Goal: Task Accomplishment & Management: Complete application form

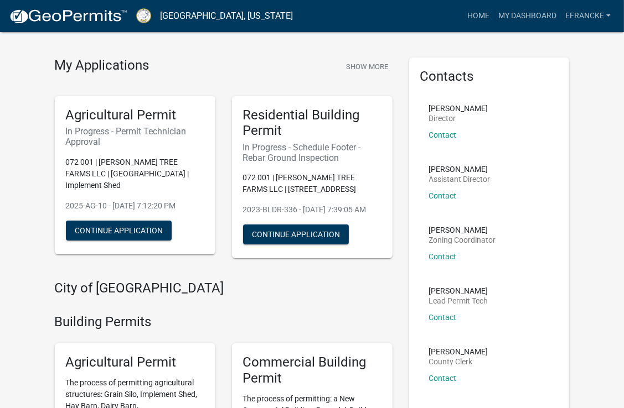
scroll to position [19, 0]
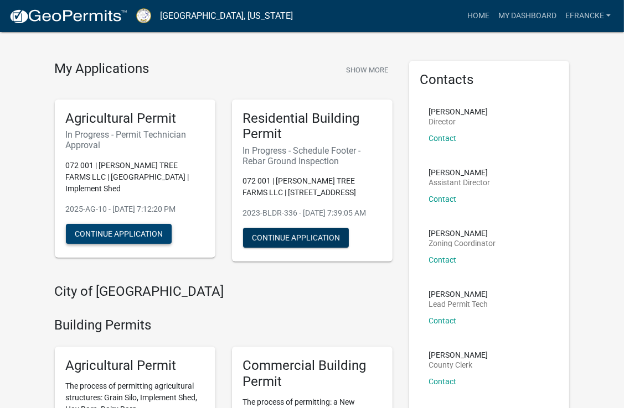
click at [147, 226] on button "Continue Application" at bounding box center [119, 234] width 106 height 20
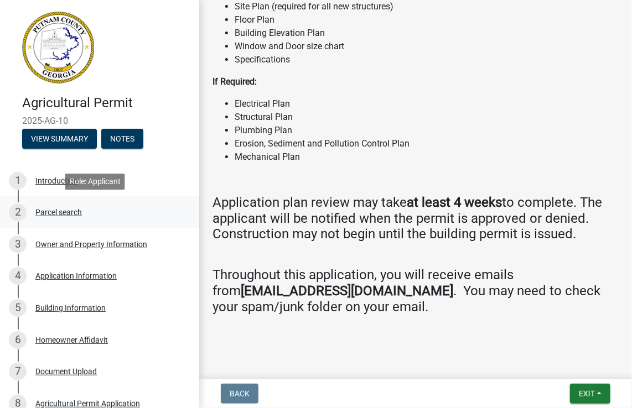
scroll to position [121, 0]
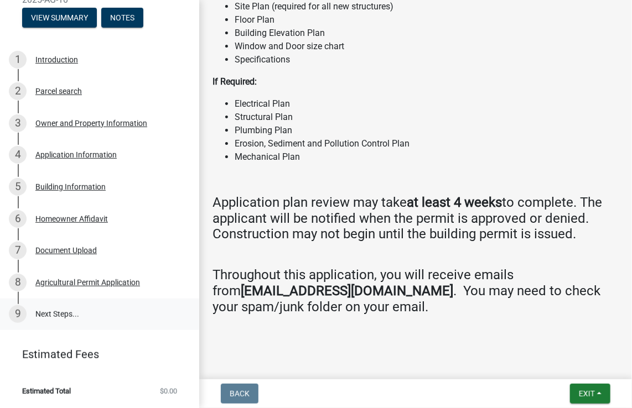
click at [59, 314] on link "9 Next Steps..." at bounding box center [99, 315] width 199 height 32
click at [65, 313] on link "9 Next Steps..." at bounding box center [99, 315] width 199 height 32
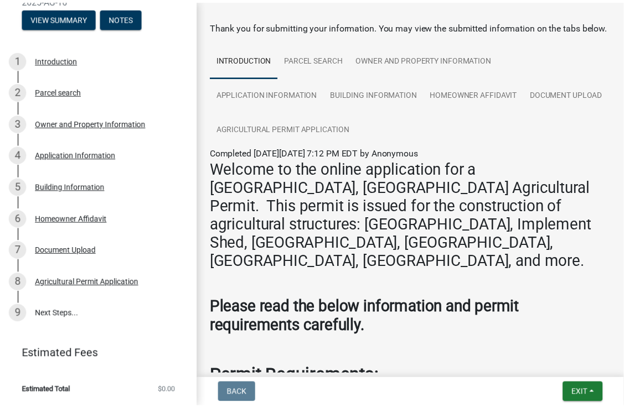
scroll to position [0, 0]
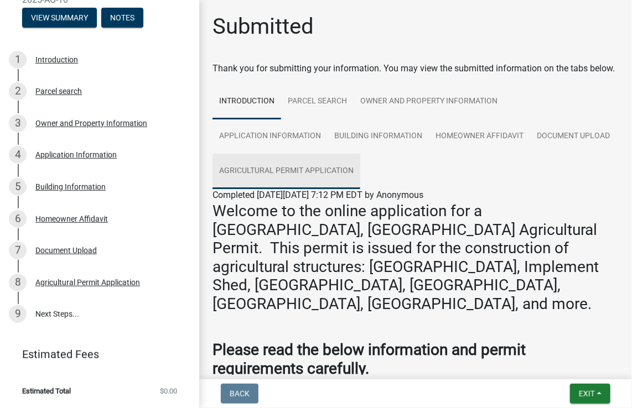
click at [360, 184] on link "Agricultural Permit Application" at bounding box center [287, 171] width 148 height 35
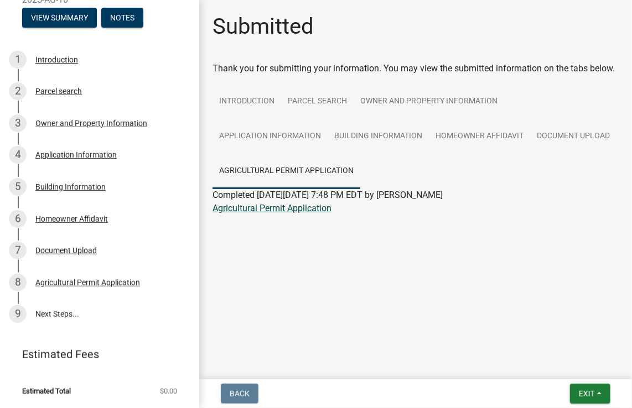
click at [292, 209] on link "Agricultural Permit Application" at bounding box center [272, 208] width 119 height 11
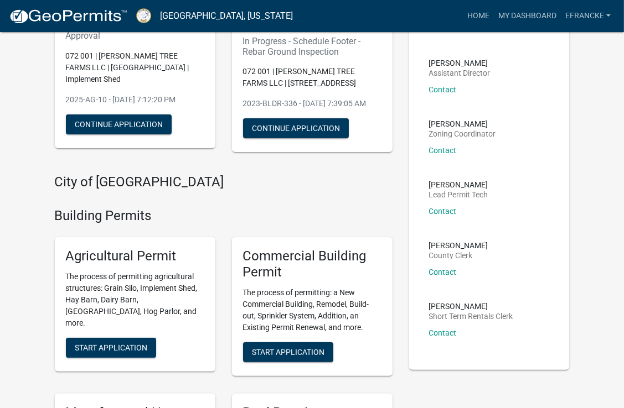
scroll to position [159, 0]
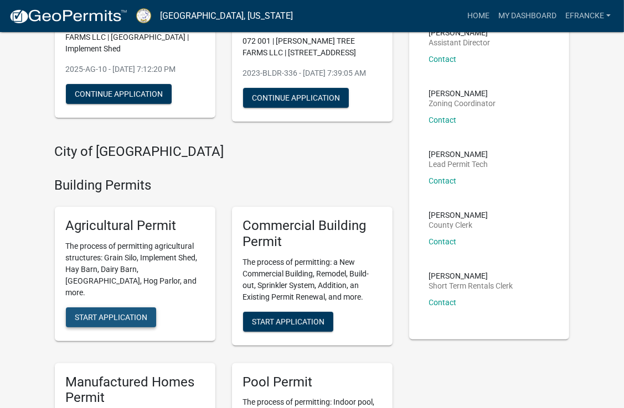
click at [86, 317] on span "Start Application" at bounding box center [111, 317] width 72 height 9
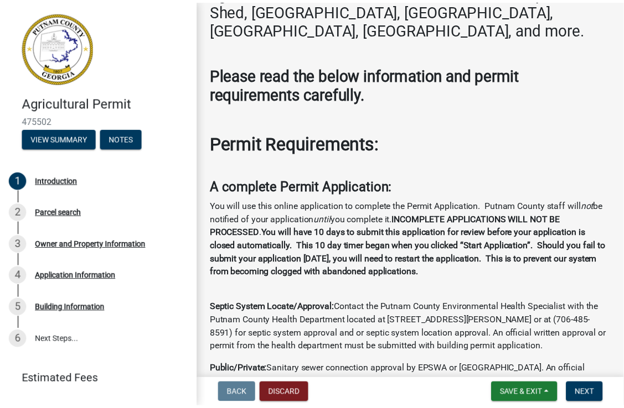
scroll to position [297, 0]
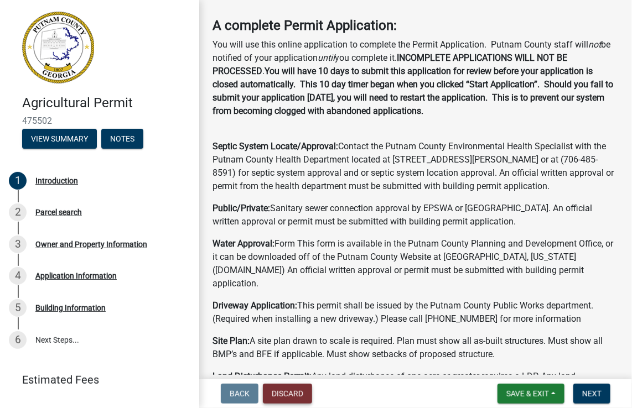
click at [284, 392] on button "Discard" at bounding box center [287, 394] width 49 height 20
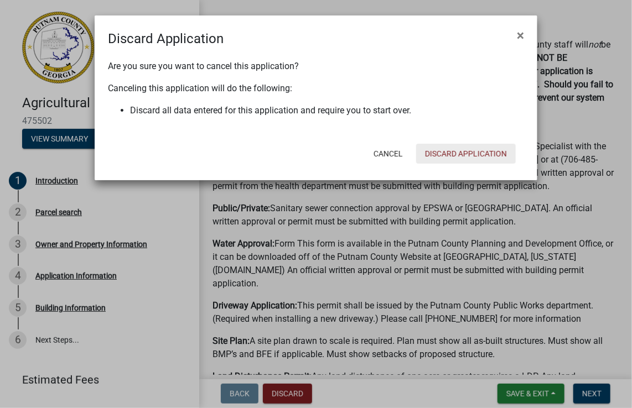
click at [467, 152] on button "Discard Application" at bounding box center [466, 154] width 100 height 20
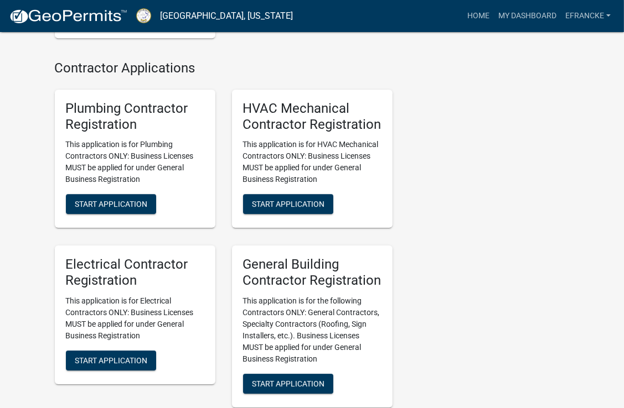
scroll to position [2650, 0]
